Goal: Complete application form

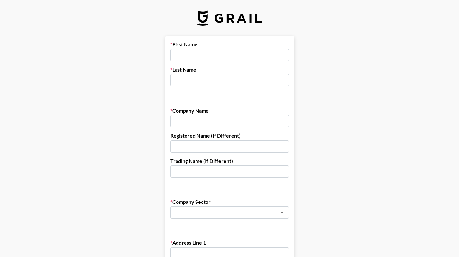
click at [198, 58] on input "text" at bounding box center [229, 55] width 119 height 12
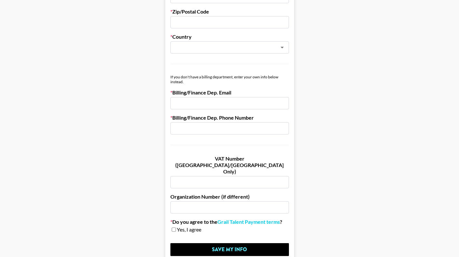
scroll to position [341, 0]
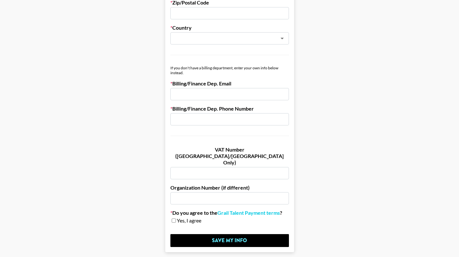
click at [193, 93] on input "email" at bounding box center [229, 94] width 119 height 12
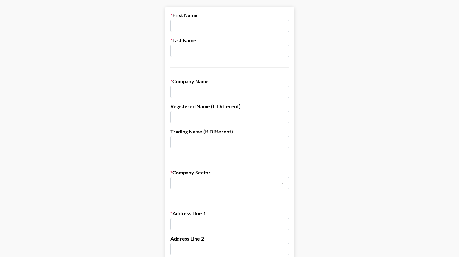
scroll to position [0, 0]
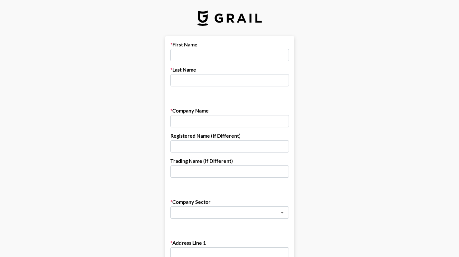
click at [188, 57] on input "text" at bounding box center [229, 55] width 119 height 12
type input "Didi"
click at [193, 82] on input "text" at bounding box center [229, 80] width 119 height 12
type input "L"
click at [190, 122] on input "text" at bounding box center [229, 121] width 119 height 12
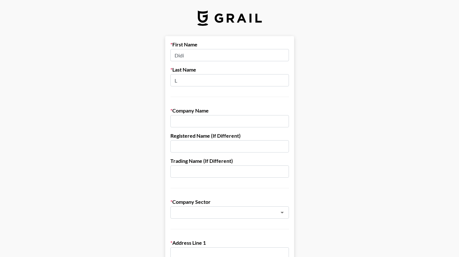
paste input "TYMO BEAUTY INC."
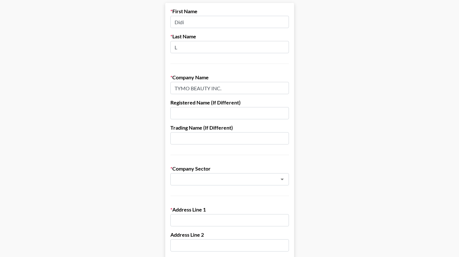
scroll to position [36, 0]
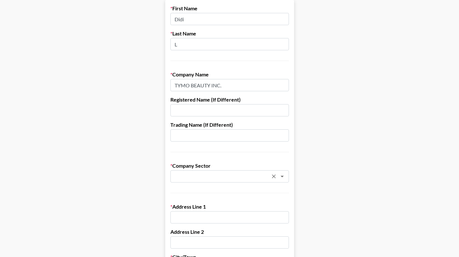
type input "TYMO BEAUTY INC."
click at [216, 173] on input "text" at bounding box center [221, 176] width 94 height 7
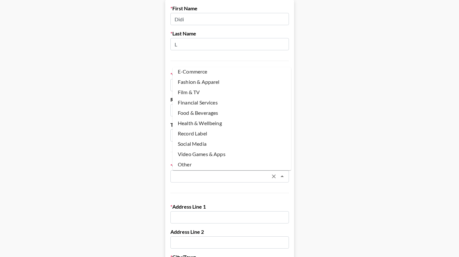
scroll to position [32, 0]
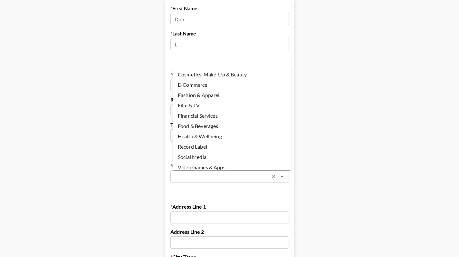
click at [215, 93] on li "Fashion & Apparel" at bounding box center [232, 95] width 119 height 10
type input "Fashion & Apparel"
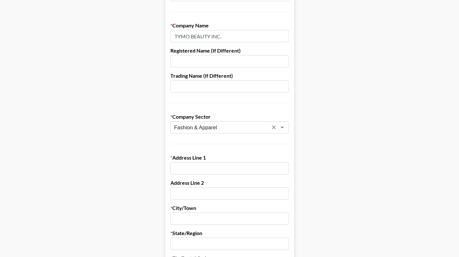
scroll to position [89, 0]
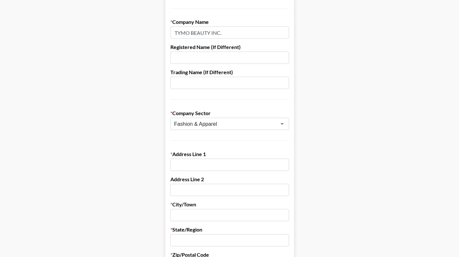
click at [217, 164] on input "text" at bounding box center [229, 165] width 119 height 12
paste input "1921 S Lynx Pl"
type input "1921 S Lynx Pl"
click at [198, 216] on input "text" at bounding box center [229, 215] width 119 height 12
paste input "[GEOGRAPHIC_DATA]"
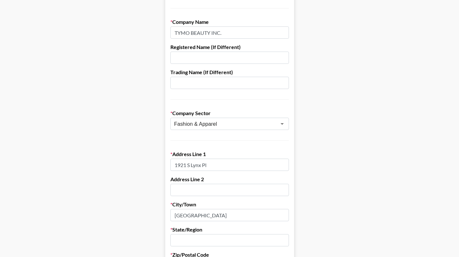
type input "[GEOGRAPHIC_DATA]"
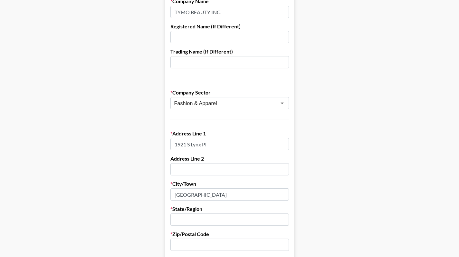
scroll to position [115, 0]
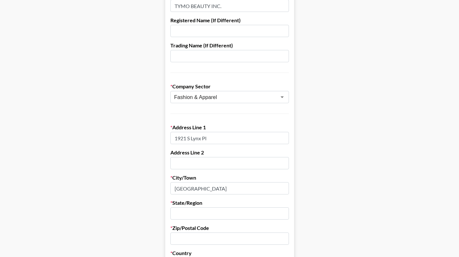
click at [199, 214] on input "text" at bounding box center [229, 213] width 119 height 12
paste input "CA"
type input "CA"
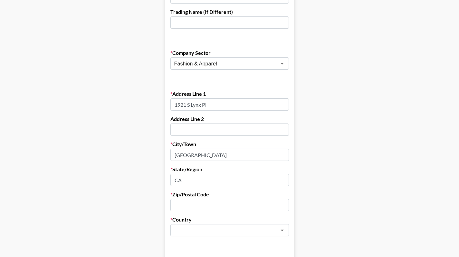
click at [201, 203] on input "text" at bounding box center [229, 205] width 119 height 12
paste input "91761"
click at [207, 235] on div "​" at bounding box center [229, 230] width 119 height 12
type input "91761"
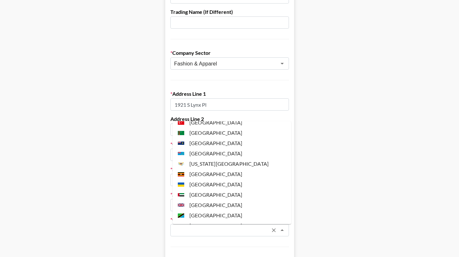
scroll to position [2399, 0]
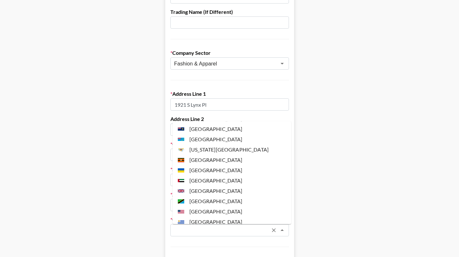
click at [211, 206] on li "[GEOGRAPHIC_DATA]" at bounding box center [232, 211] width 119 height 10
type input "[GEOGRAPHIC_DATA]"
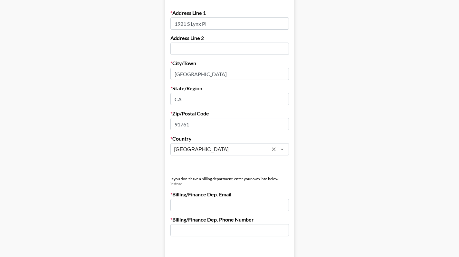
scroll to position [230, 0]
click at [215, 205] on input "email" at bounding box center [229, 204] width 119 height 12
type input "d"
type input "[EMAIL_ADDRESS][DOMAIN_NAME]"
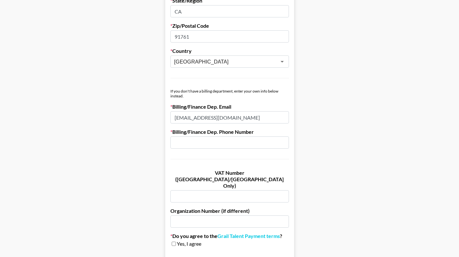
scroll to position [359, 0]
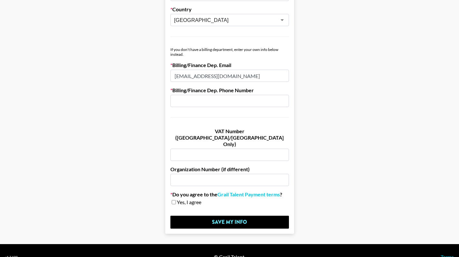
click at [176, 200] on input "checkbox" at bounding box center [174, 202] width 4 height 5
checkbox input "true"
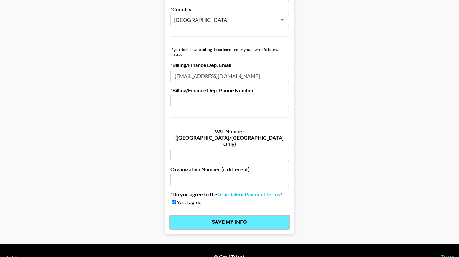
click at [197, 216] on input "Save My Info" at bounding box center [229, 222] width 119 height 13
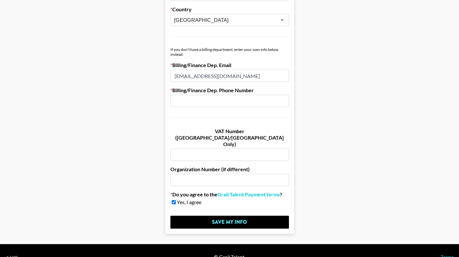
click at [210, 97] on input "text" at bounding box center [229, 101] width 119 height 12
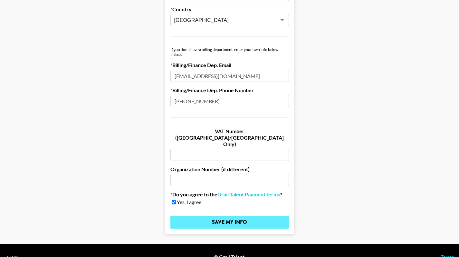
type input "[PHONE_NUMBER]"
click at [203, 216] on input "Save My Info" at bounding box center [229, 222] width 119 height 13
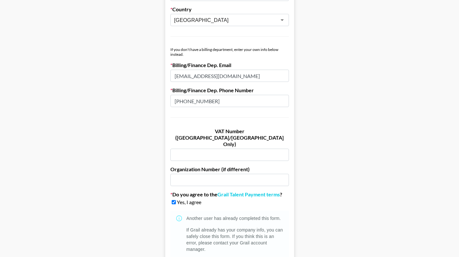
scroll to position [416, 0]
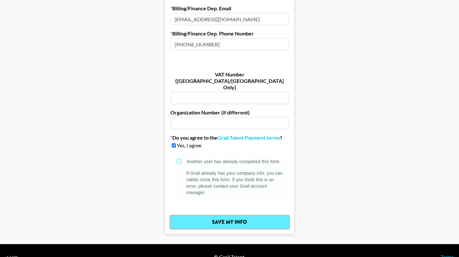
click at [242, 216] on input "Save My Info" at bounding box center [229, 222] width 119 height 13
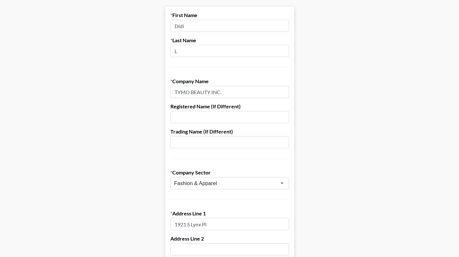
scroll to position [0, 0]
